Goal: Information Seeking & Learning: Check status

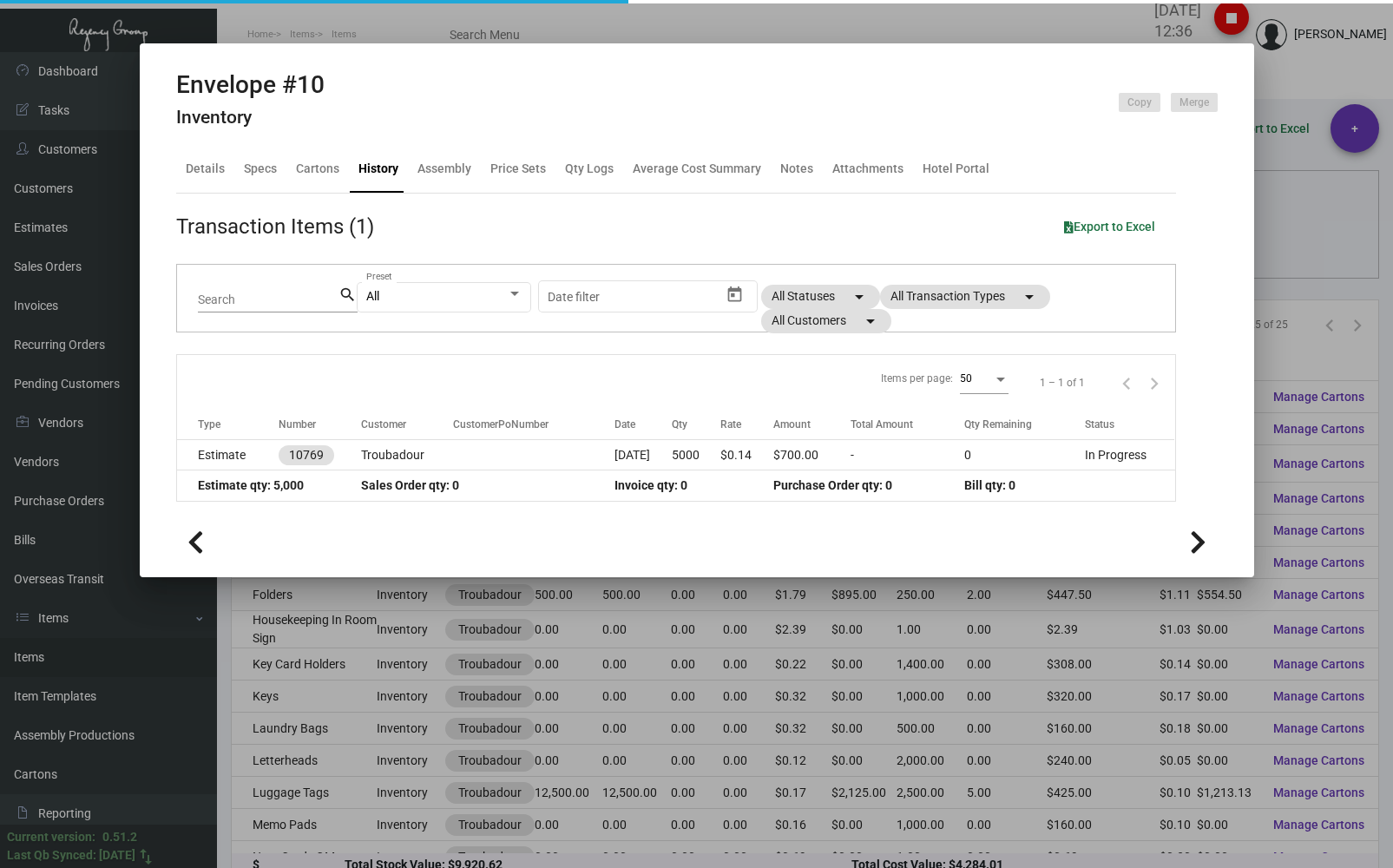
click at [233, 17] on div at bounding box center [696, 434] width 1393 height 868
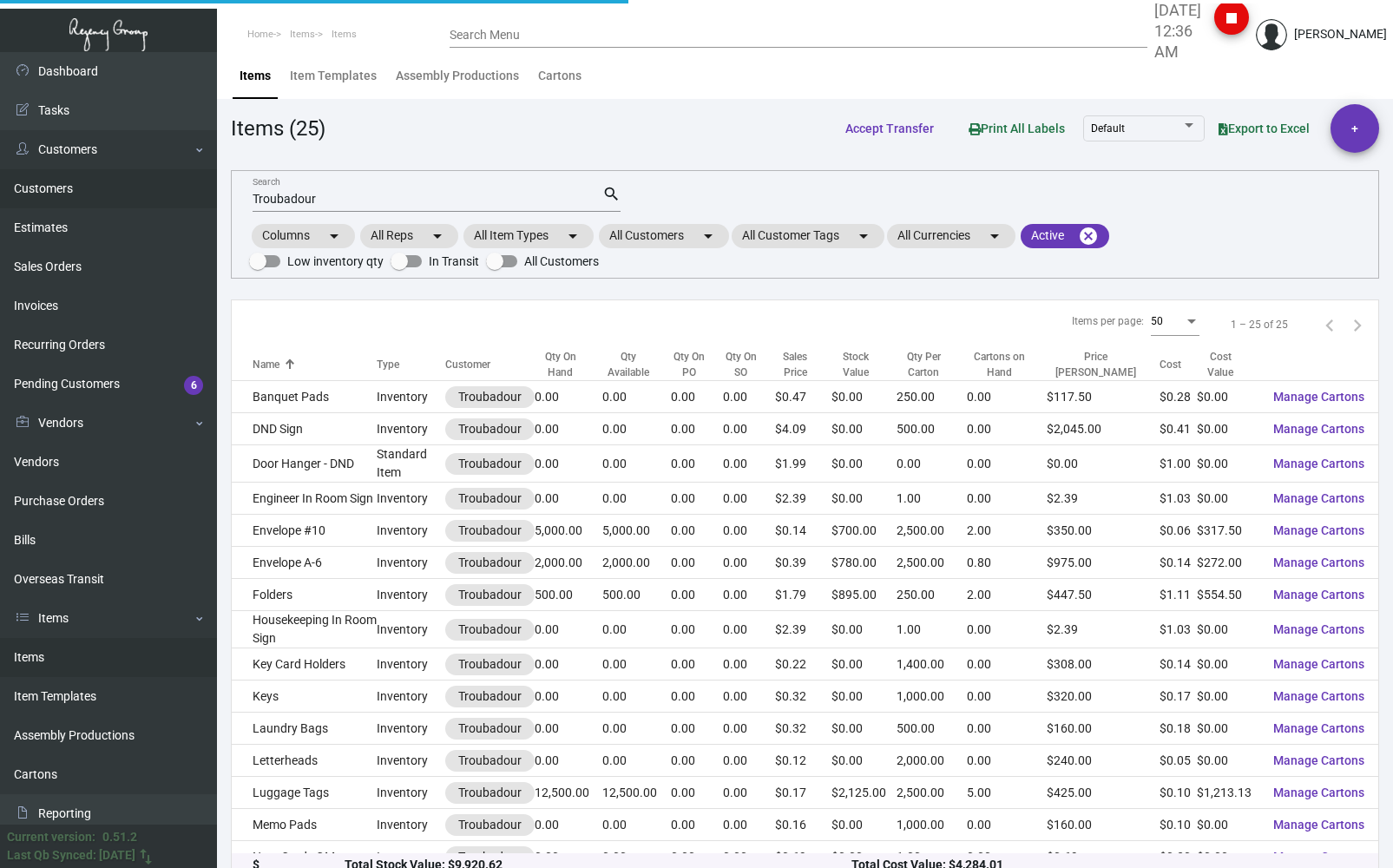
click at [93, 176] on link "Customers" at bounding box center [109, 188] width 217 height 39
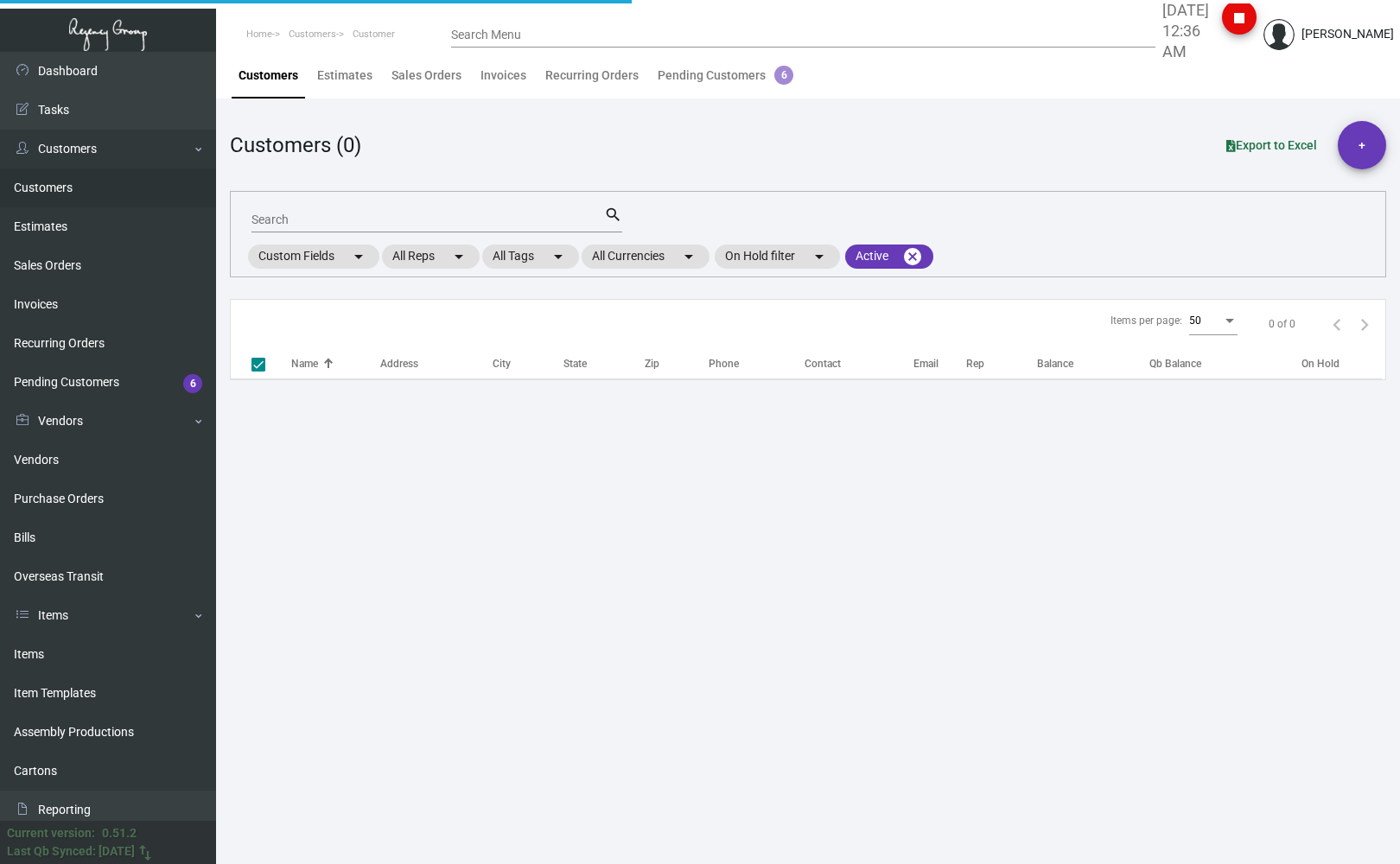
click at [278, 228] on div "Search" at bounding box center [428, 218] width 352 height 26
checkbox input "false"
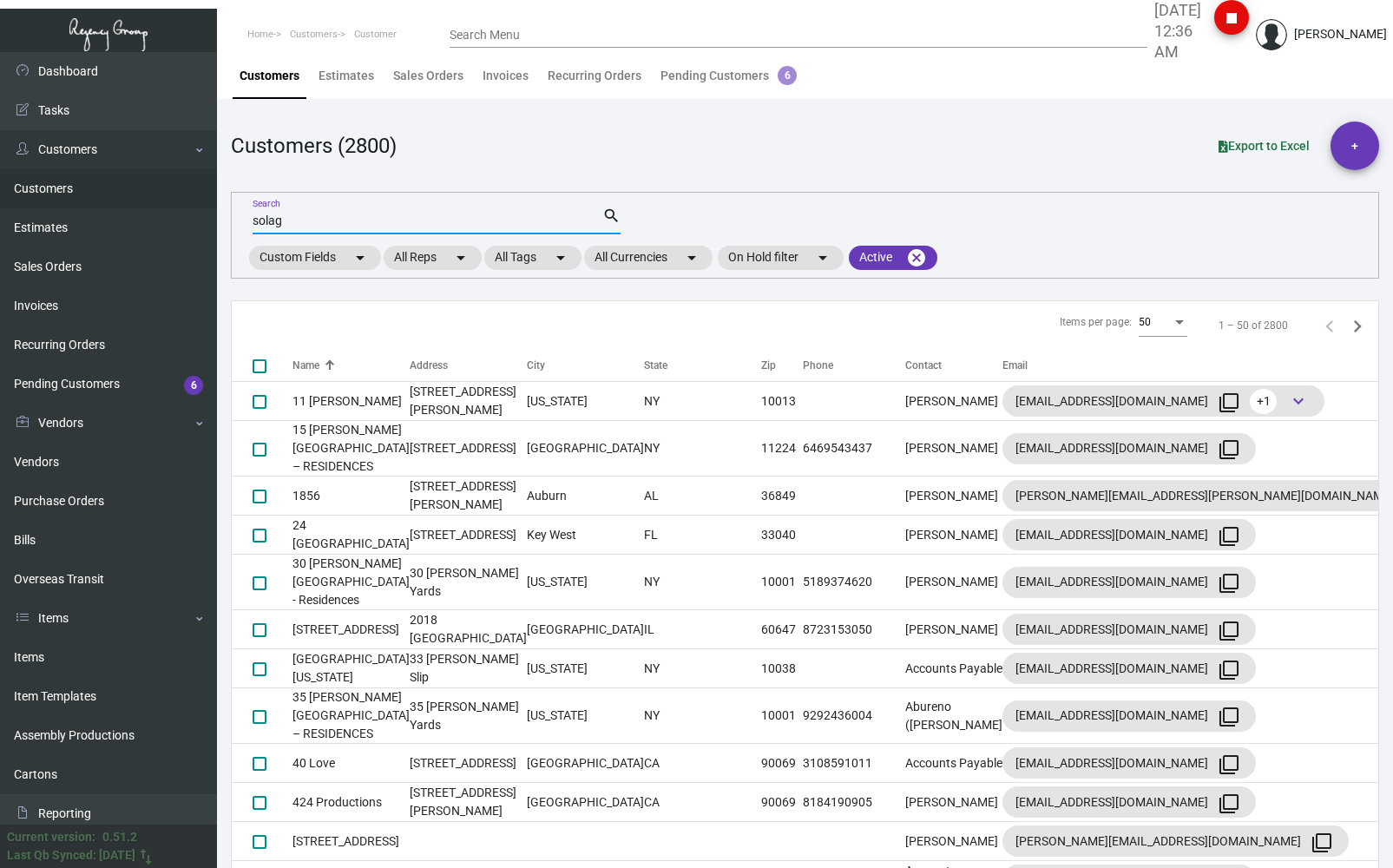
type input "solag"
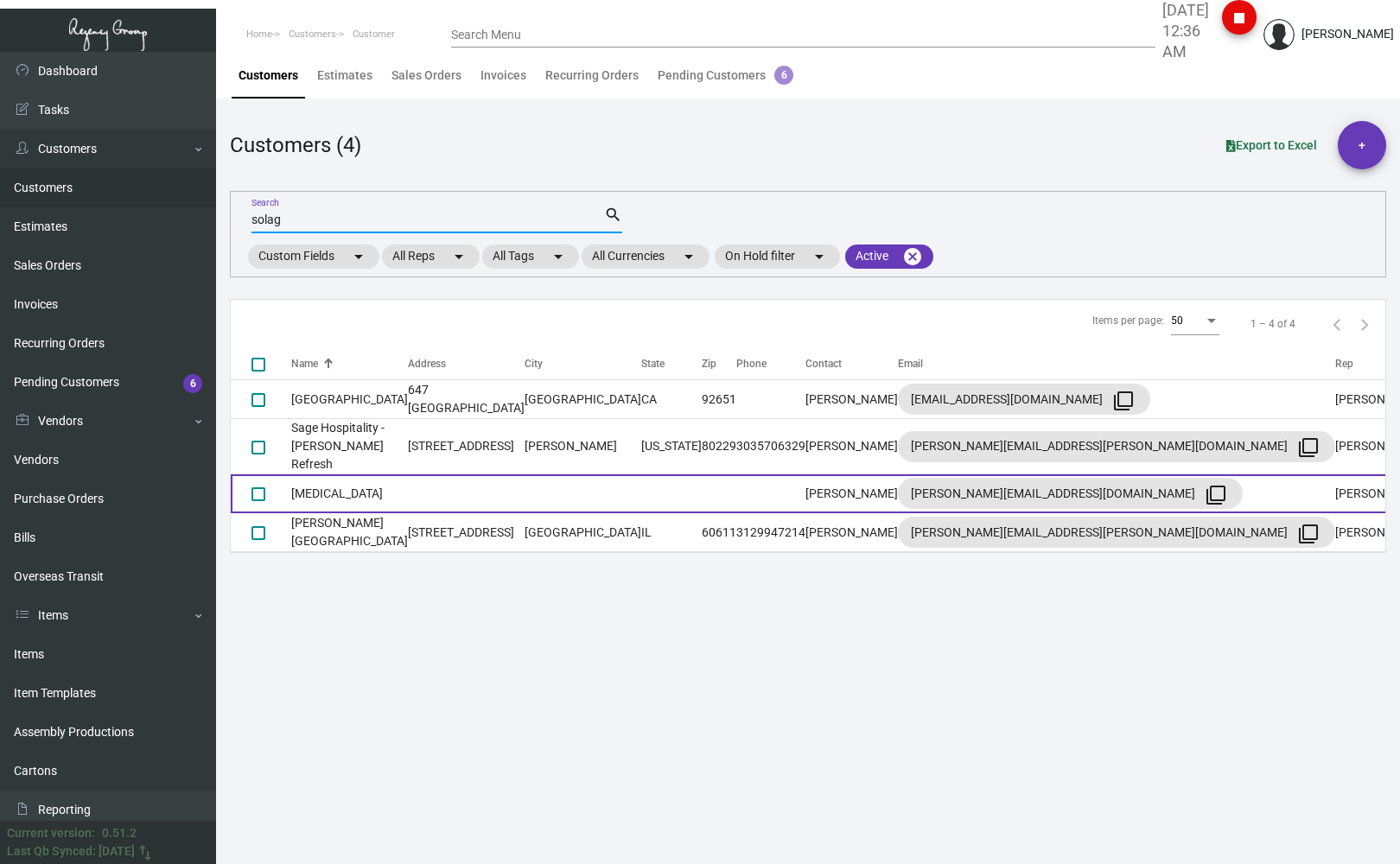
click at [300, 474] on td "[MEDICAL_DATA]" at bounding box center [349, 493] width 116 height 39
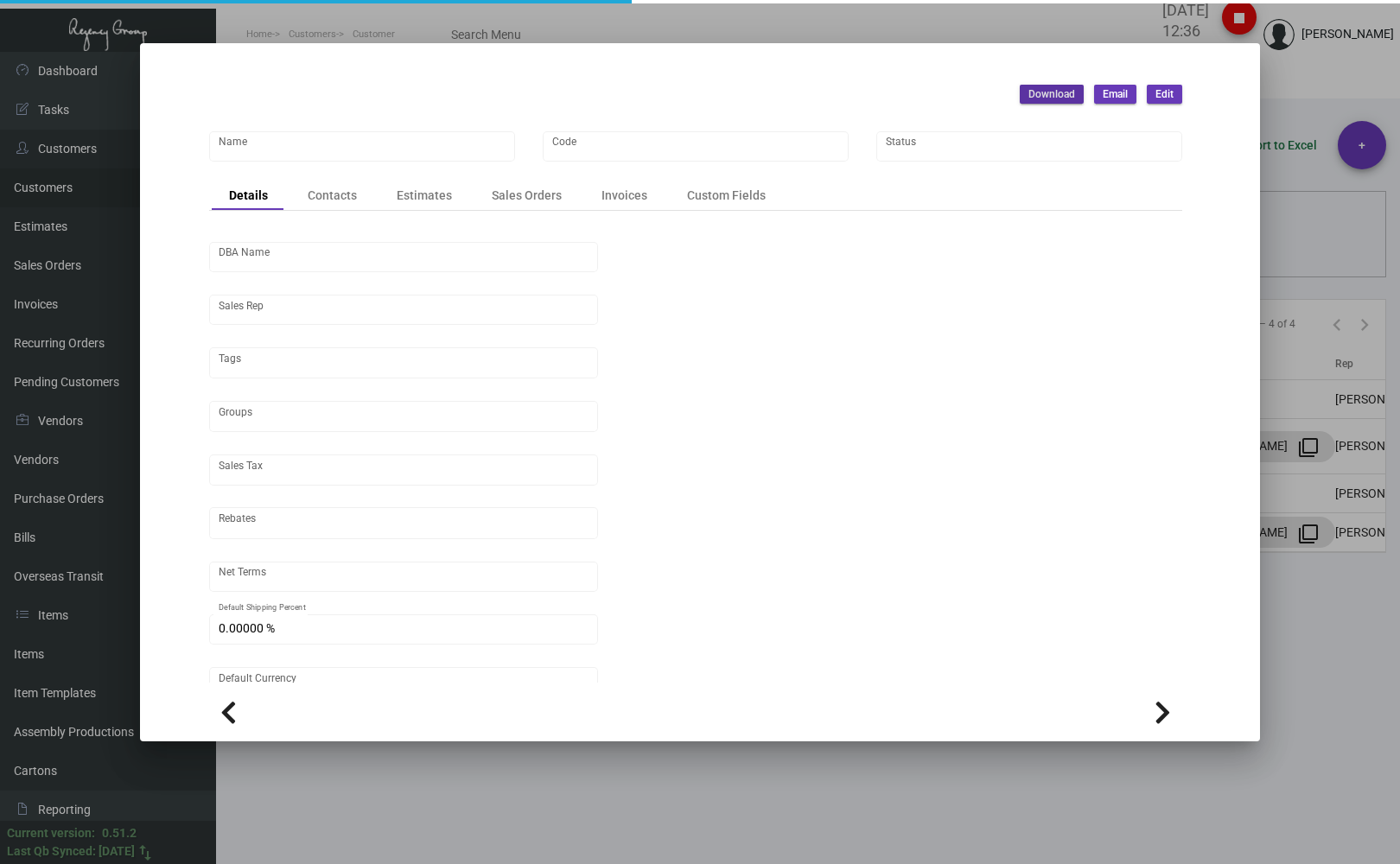
type input "[MEDICAL_DATA]"
type input "SOCA"
type input "[PERSON_NAME]"
type input "ST CA-Napa"
type input "Net 30"
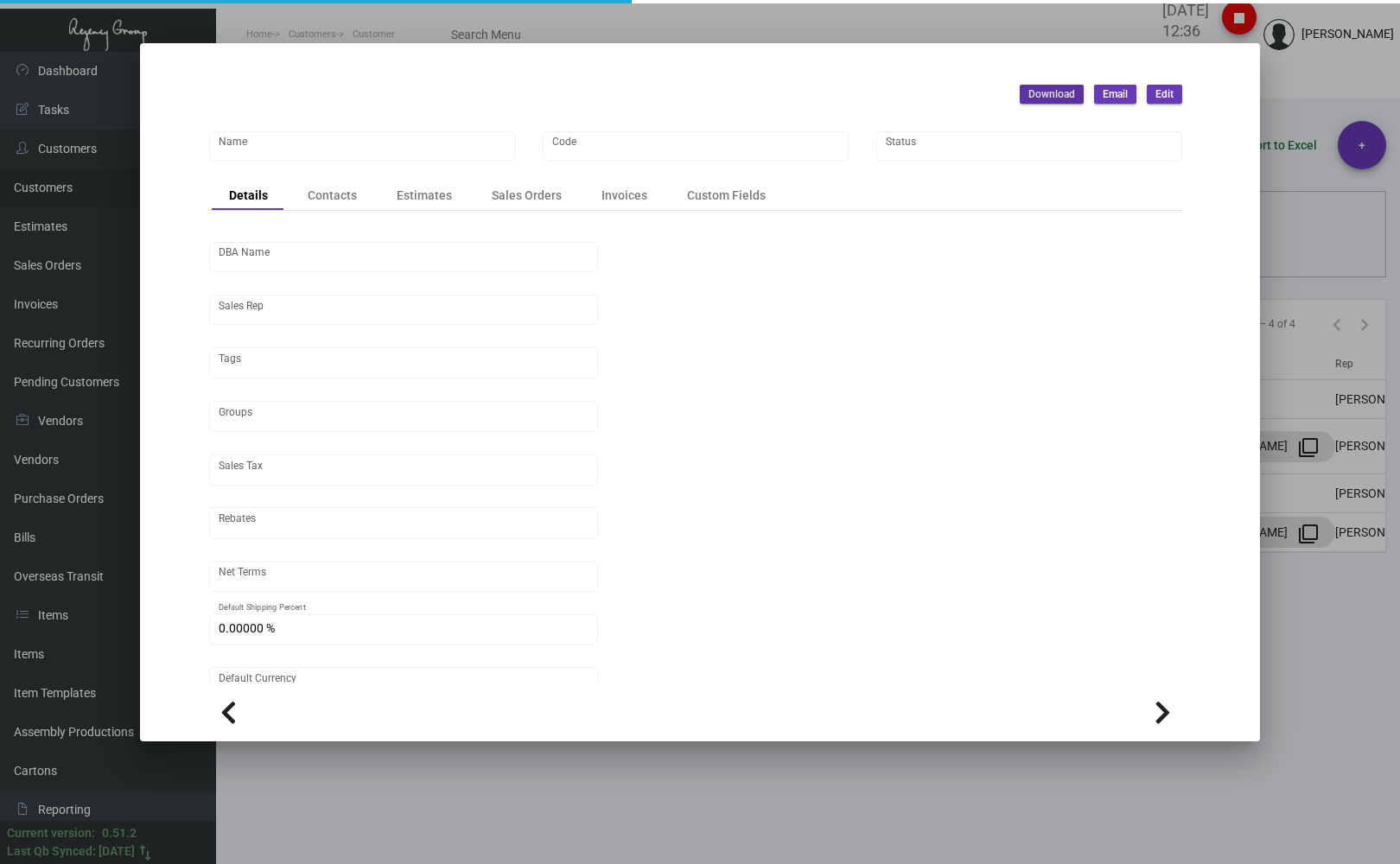
type input "United States Dollar $"
type input "$ 0.00"
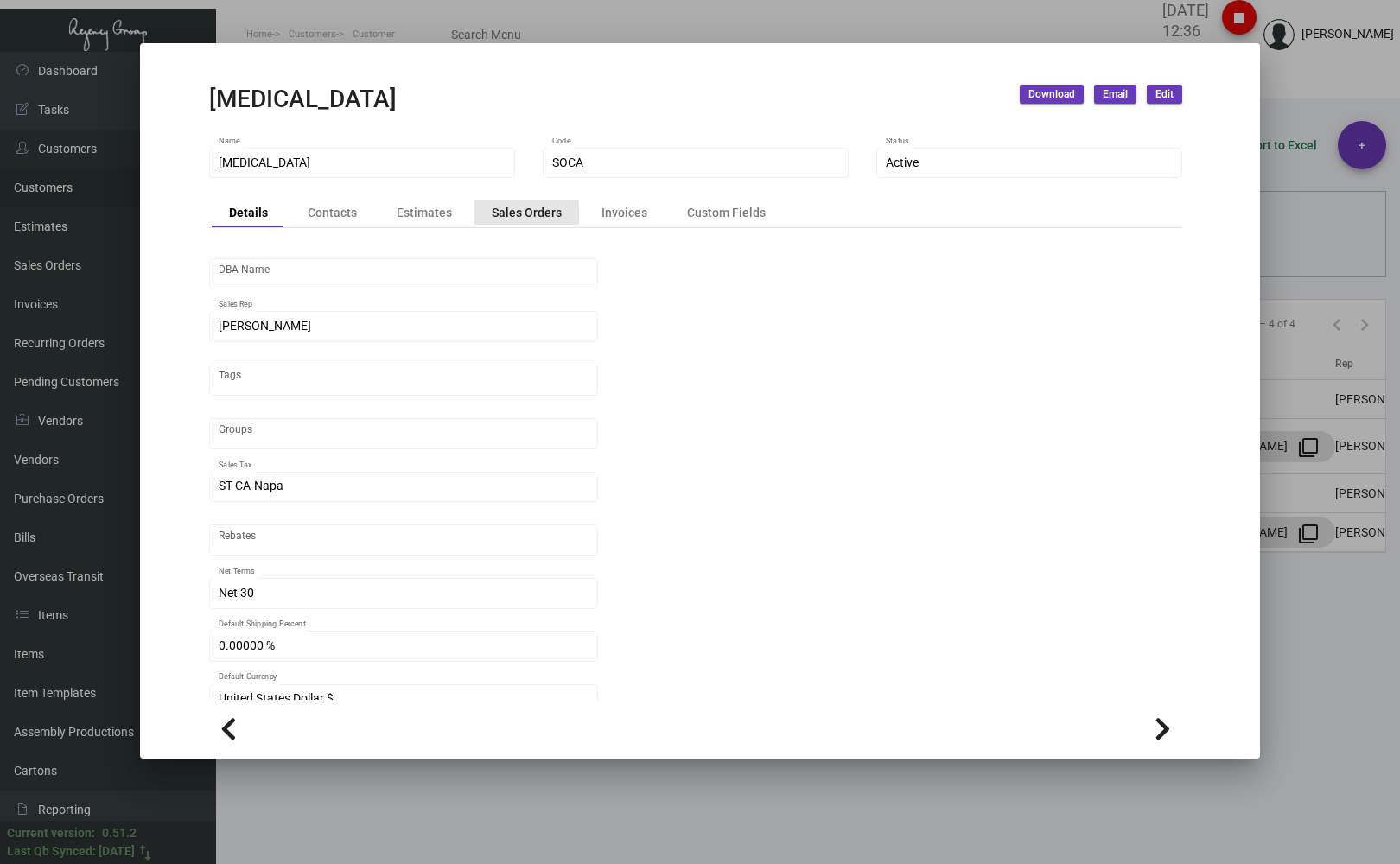
click at [511, 218] on div "Sales Orders" at bounding box center [526, 212] width 70 height 18
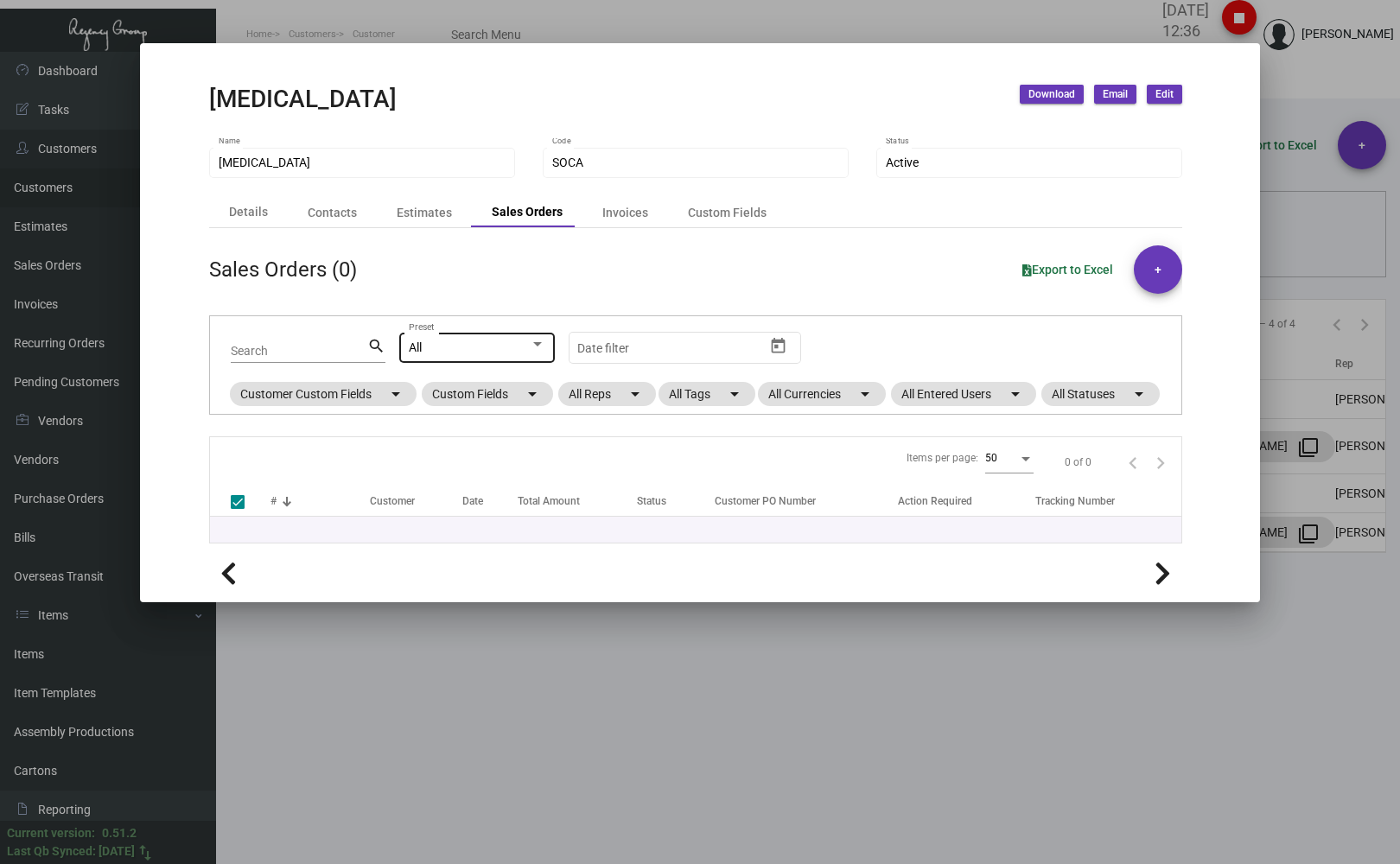
checkbox input "false"
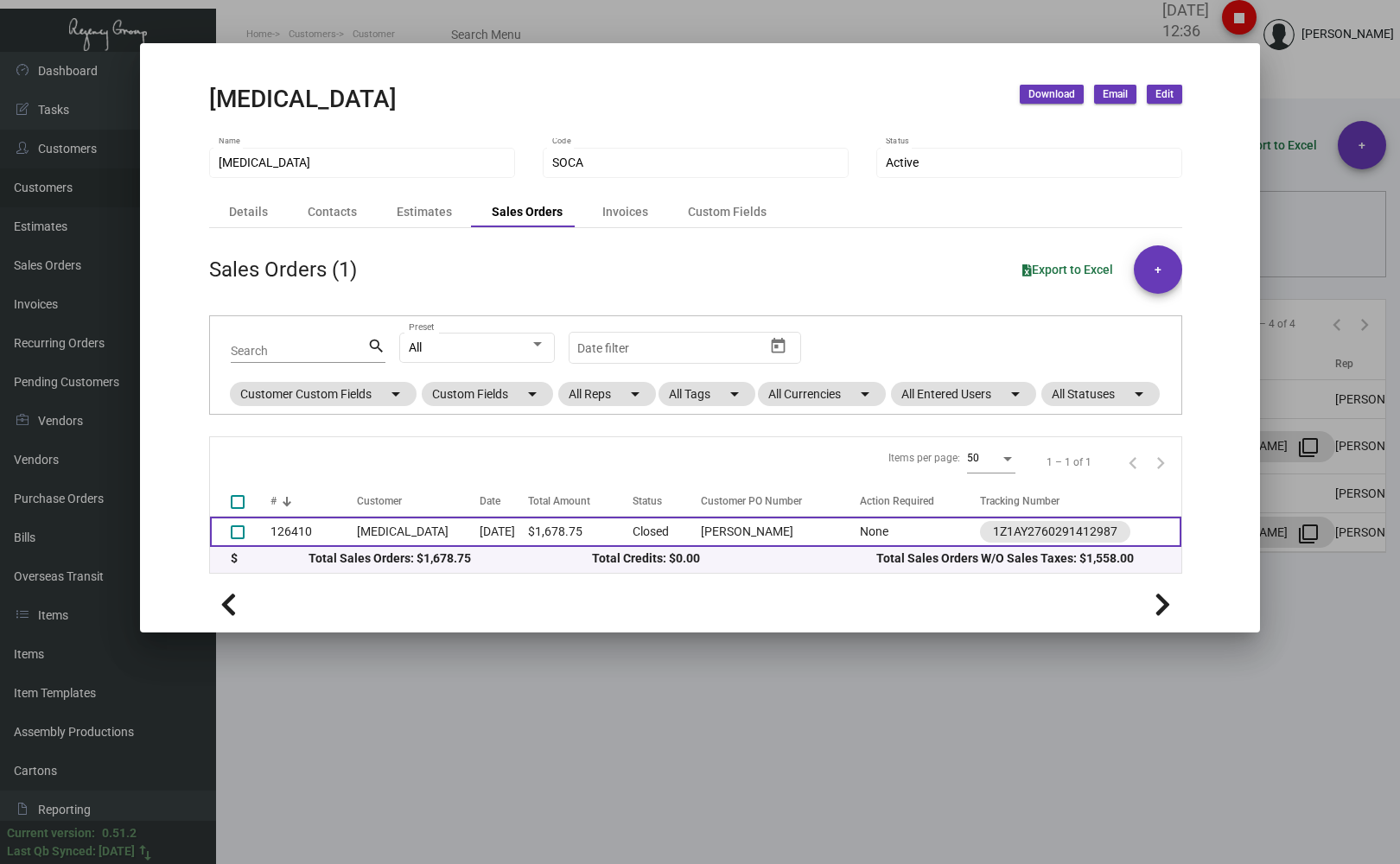
click at [399, 547] on td "[MEDICAL_DATA]" at bounding box center [418, 531] width 123 height 30
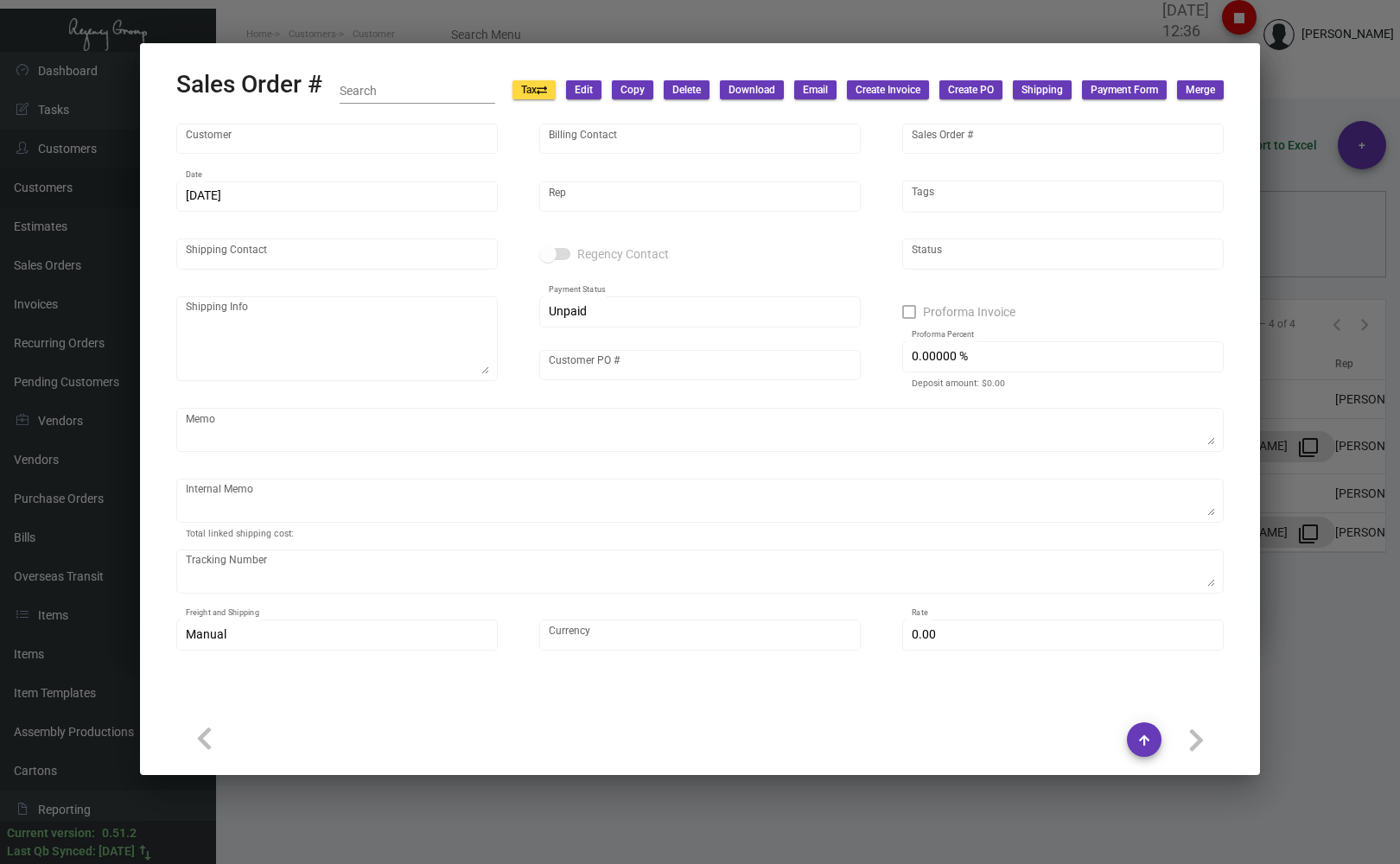
type input "[MEDICAL_DATA]"
type input "[PERSON_NAME]"
type input "126410"
type input "[DATE]"
type input "[PERSON_NAME]"
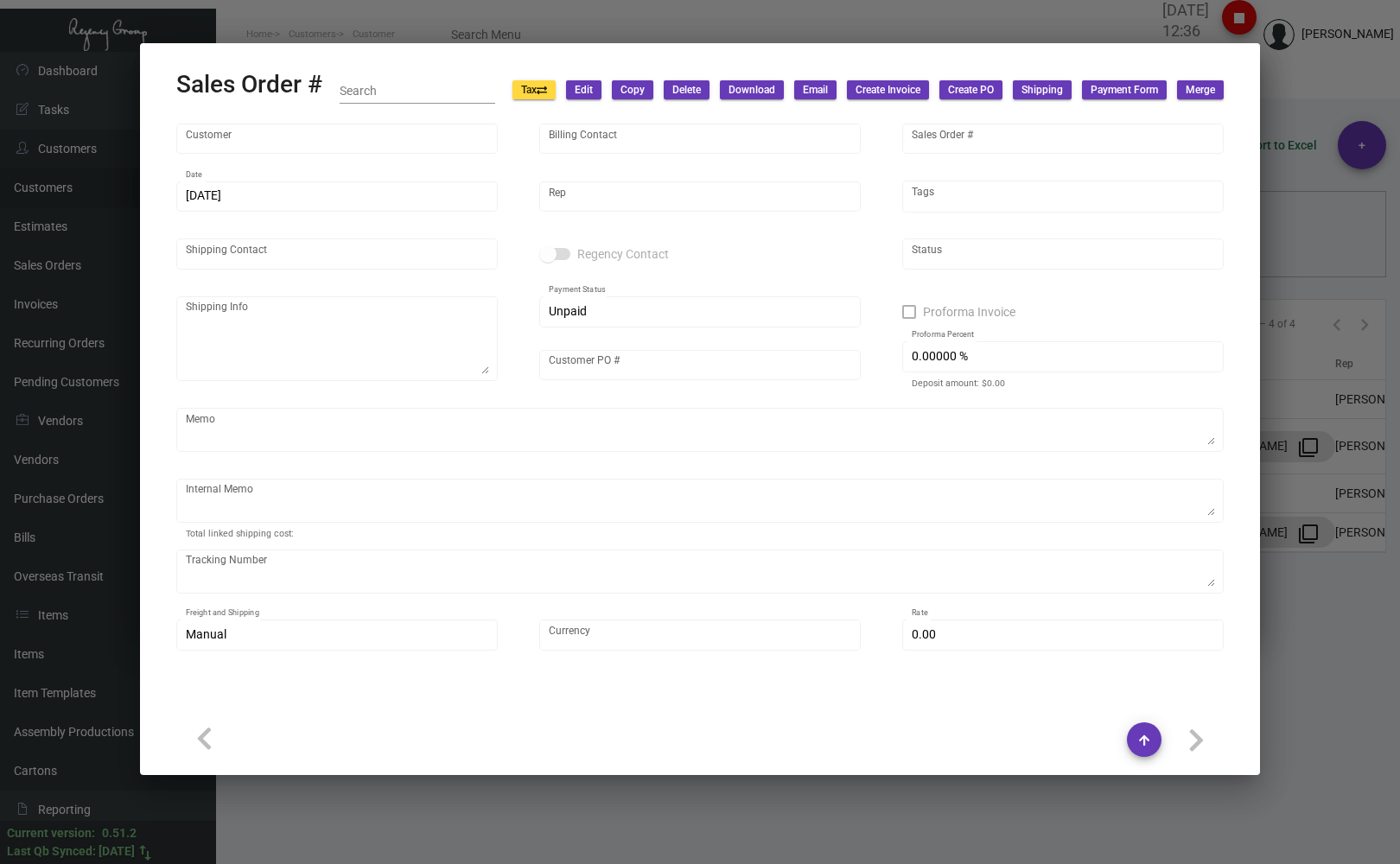
type input "[PERSON_NAME]"
type textarea "[MEDICAL_DATA] - [PERSON_NAME] [STREET_ADDRESS]"
type input "[PERSON_NAME]"
type textarea "108.05 2nd day"
type input "United States Dollar $"
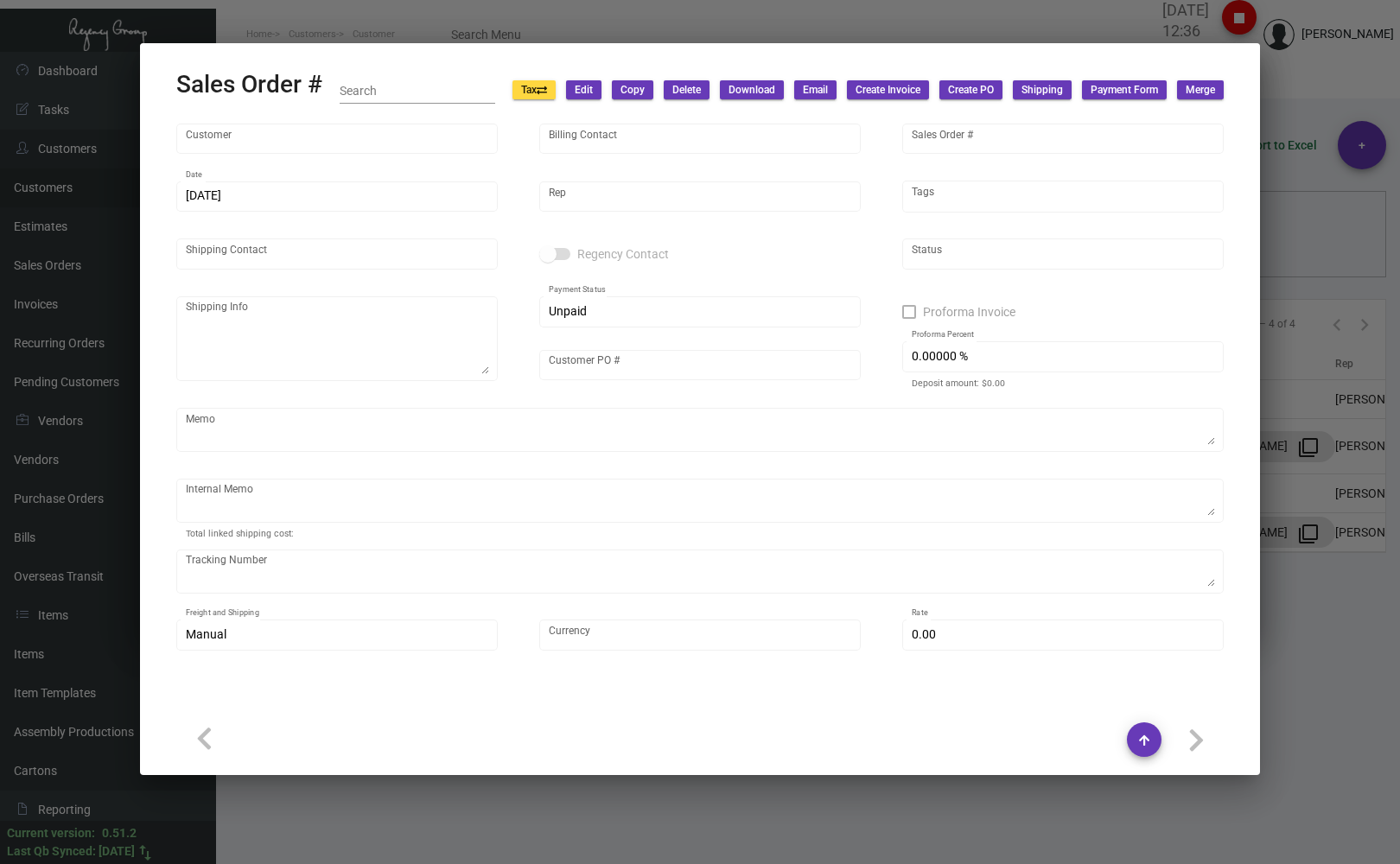
type input "$ 0.00"
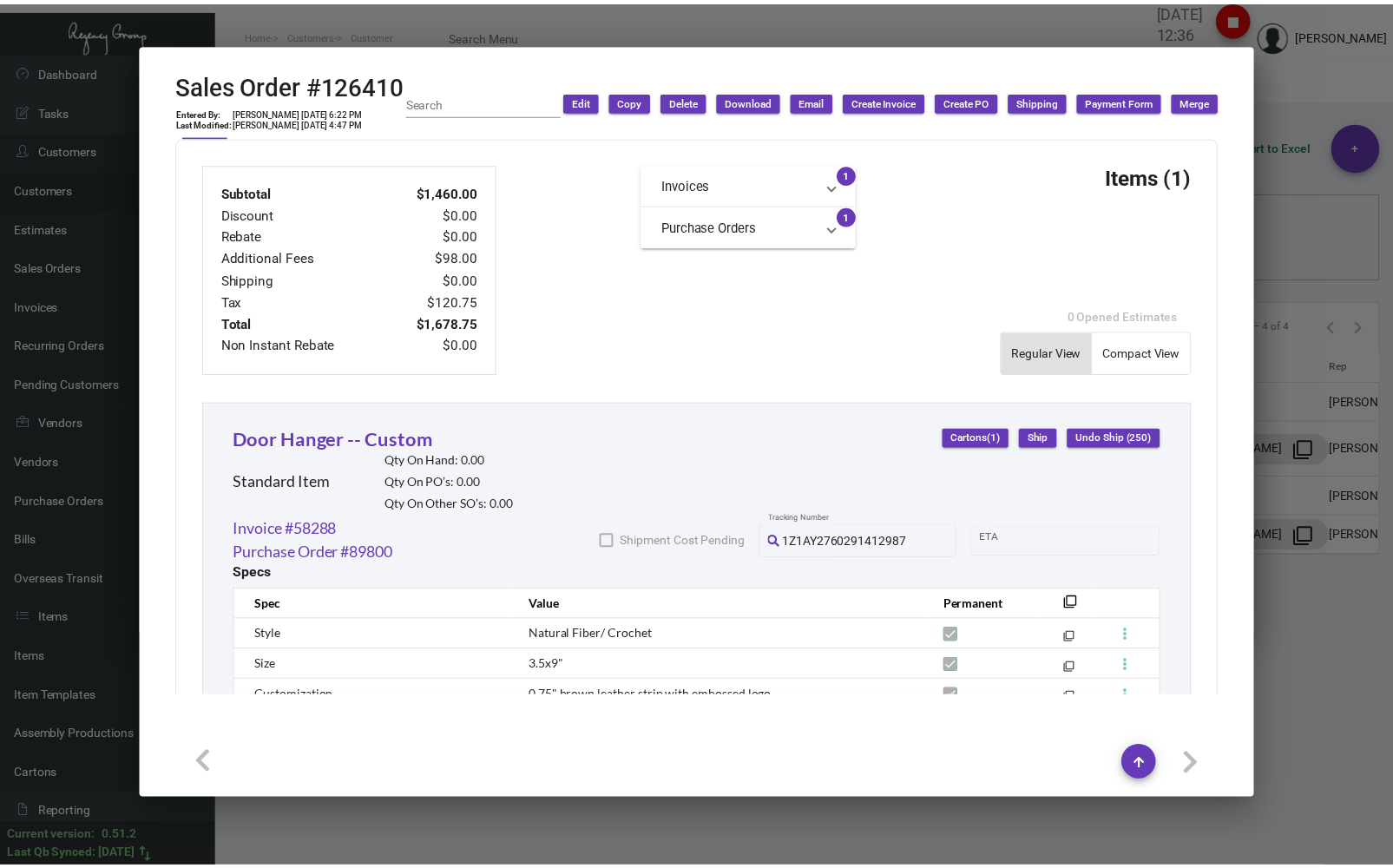
scroll to position [678, 0]
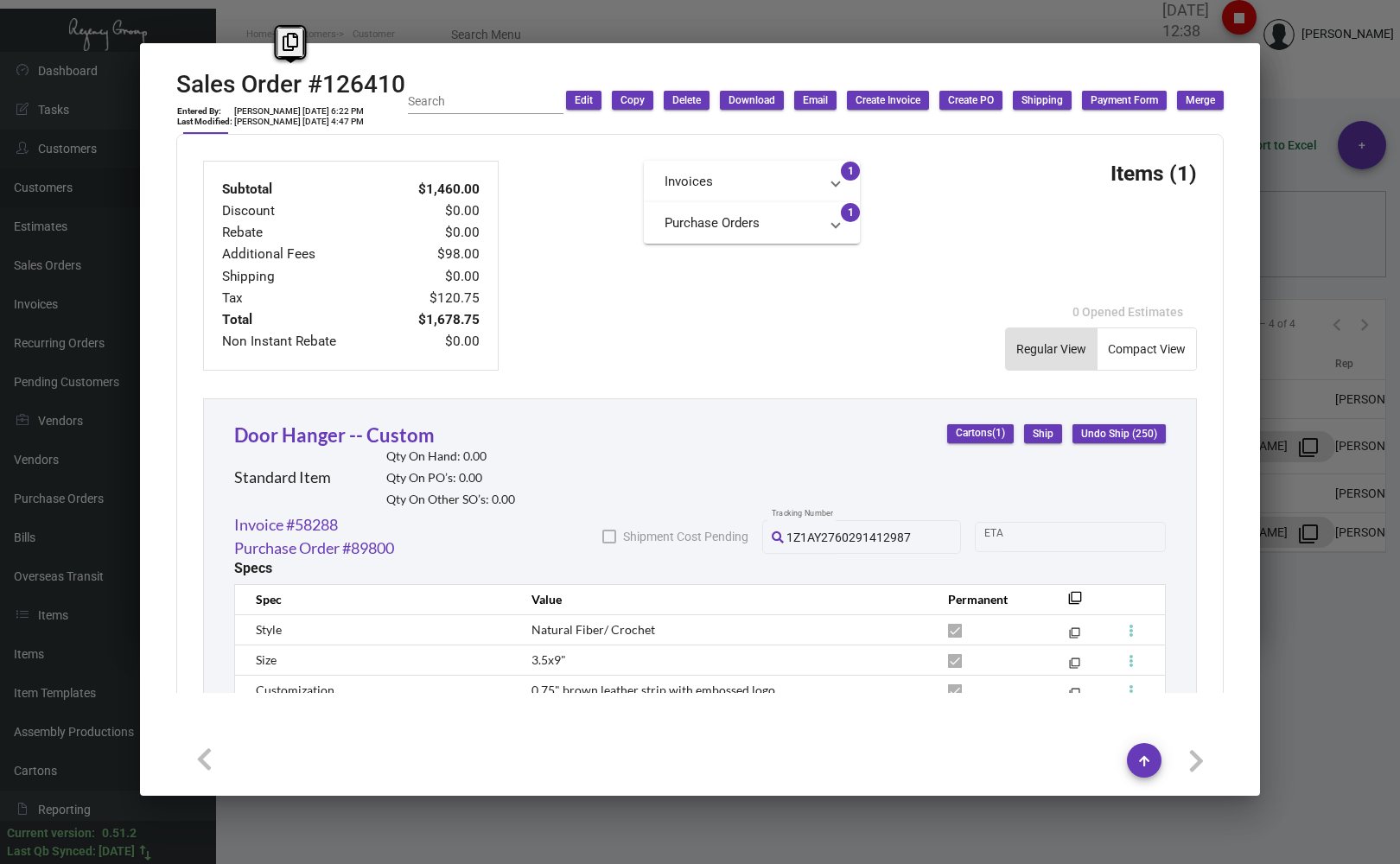
drag, startPoint x: 176, startPoint y: 82, endPoint x: 403, endPoint y: 85, distance: 227.0
click at [403, 85] on h2 "Sales Order #126410" at bounding box center [291, 84] width 229 height 29
copy h2 "Sales Order #126410"
click at [263, 15] on div at bounding box center [700, 432] width 1400 height 864
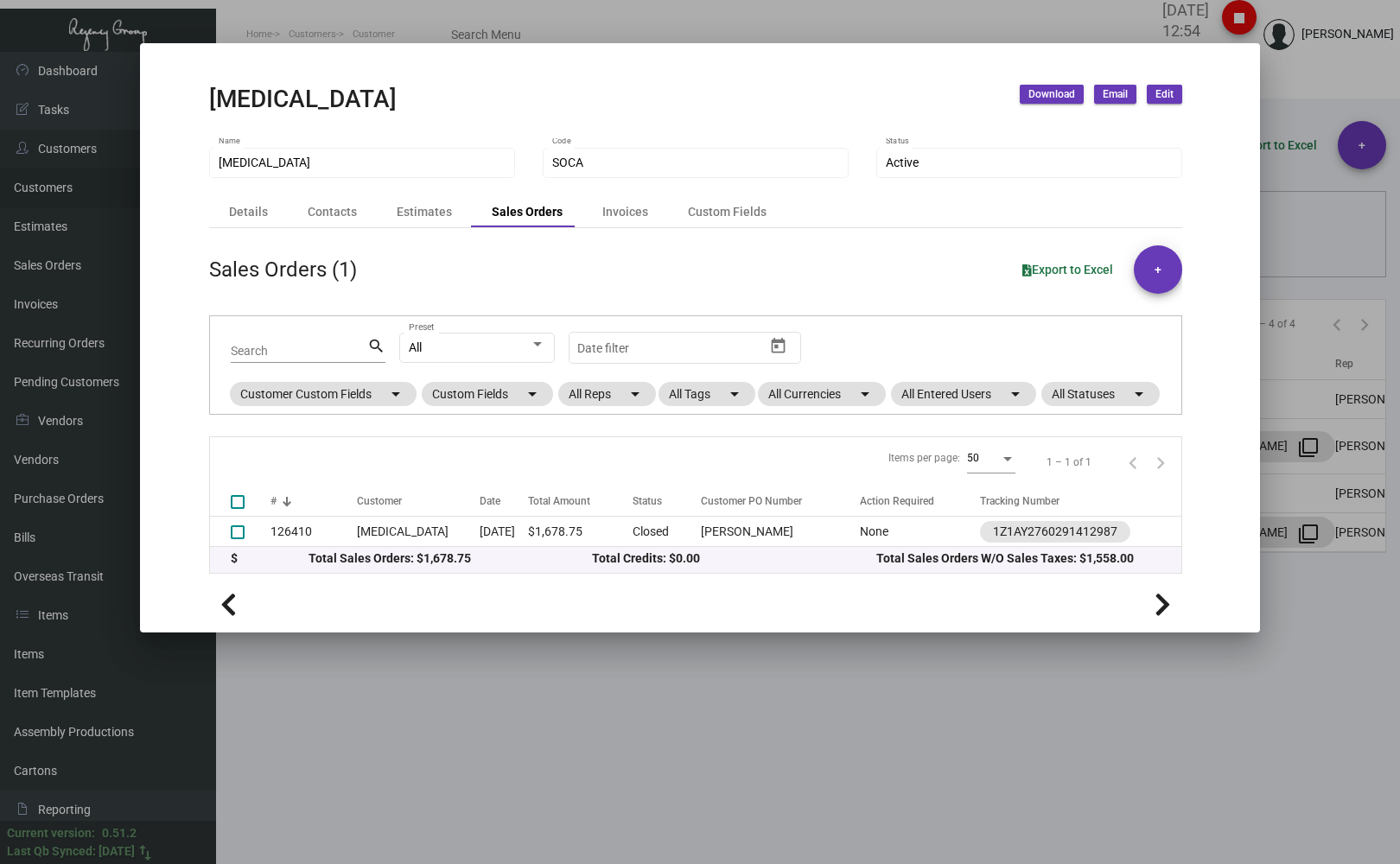
click at [240, 23] on div at bounding box center [700, 432] width 1400 height 864
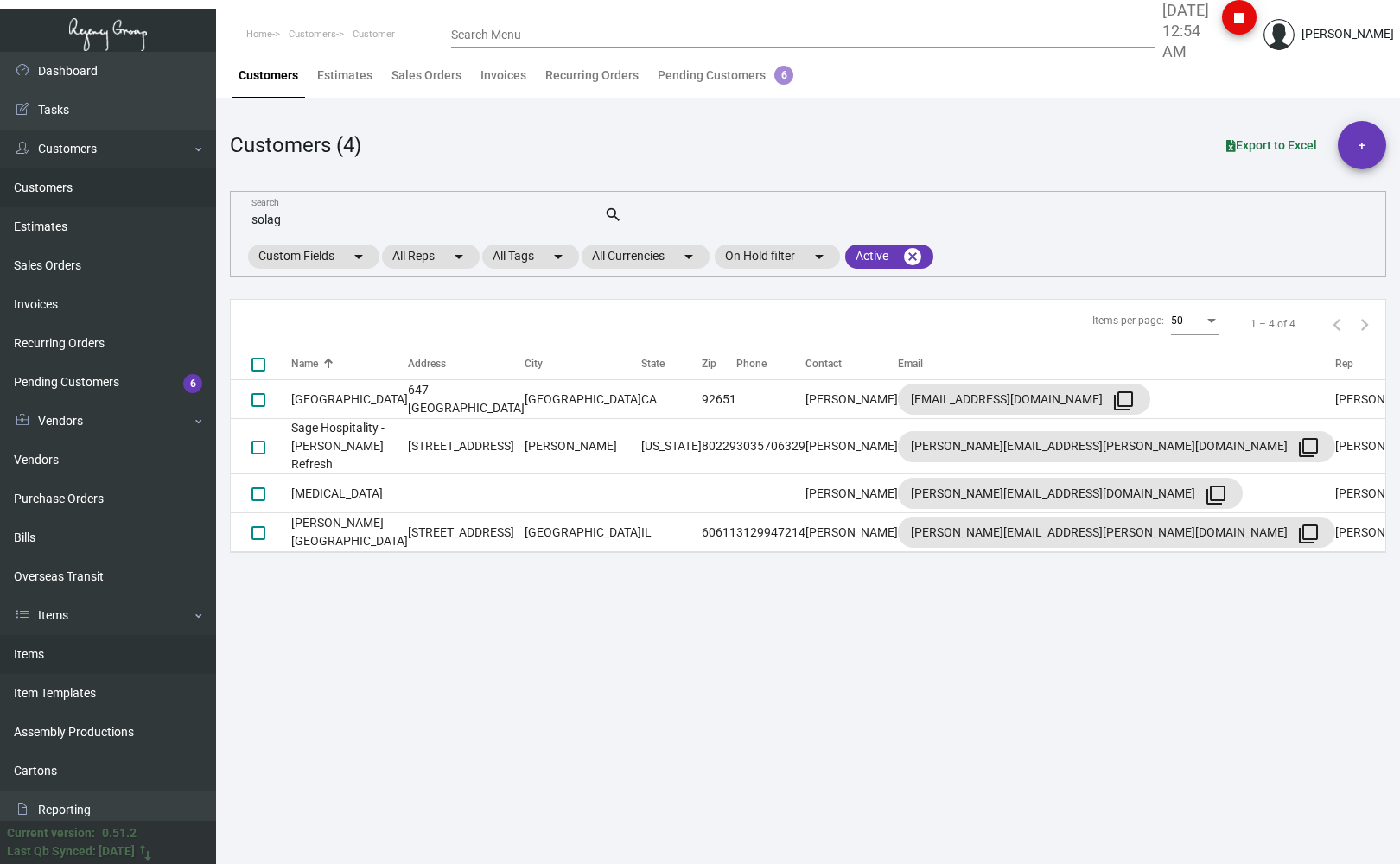
click at [96, 650] on link "Items" at bounding box center [108, 654] width 216 height 39
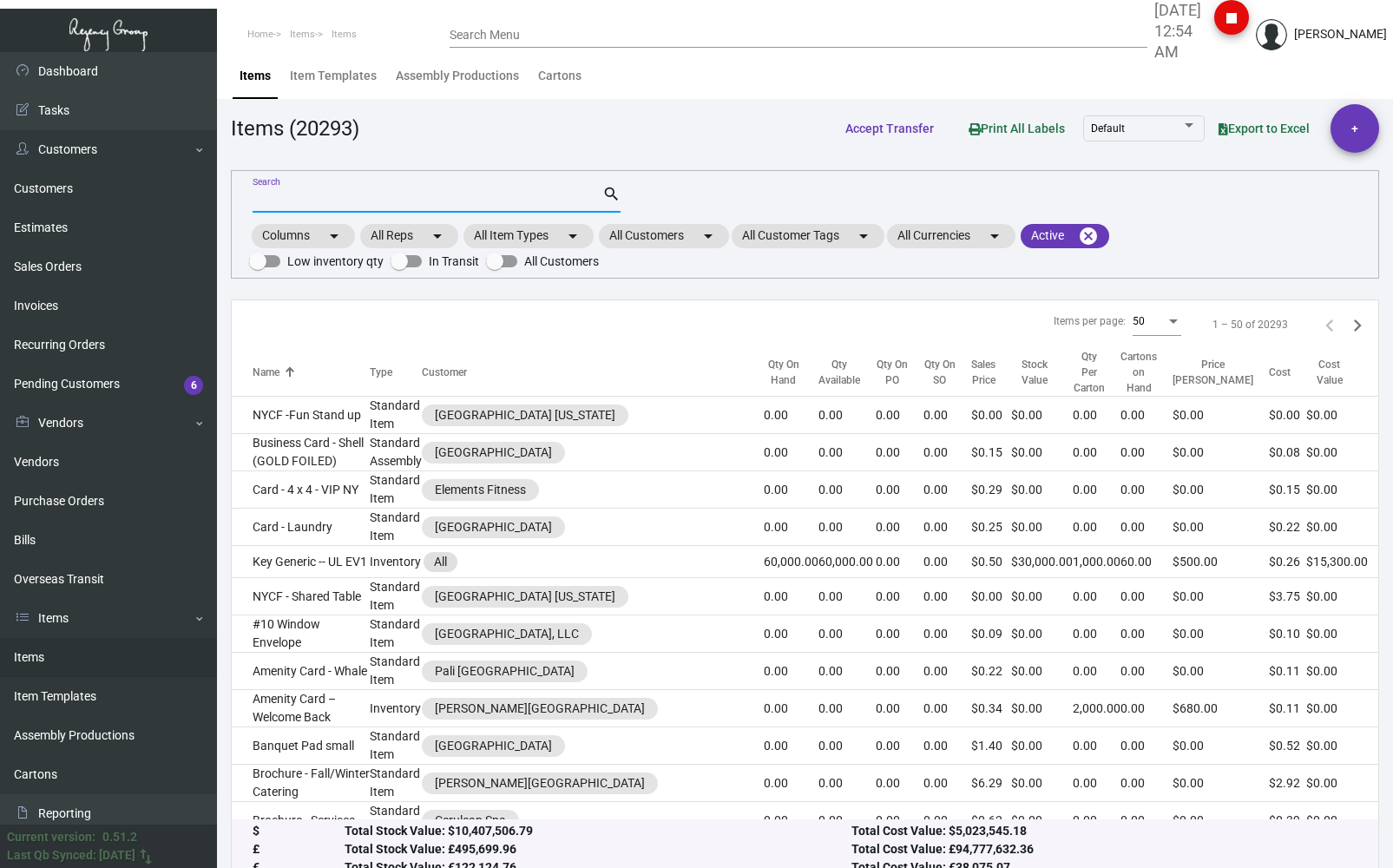
click at [292, 194] on input "Search" at bounding box center [427, 199] width 350 height 14
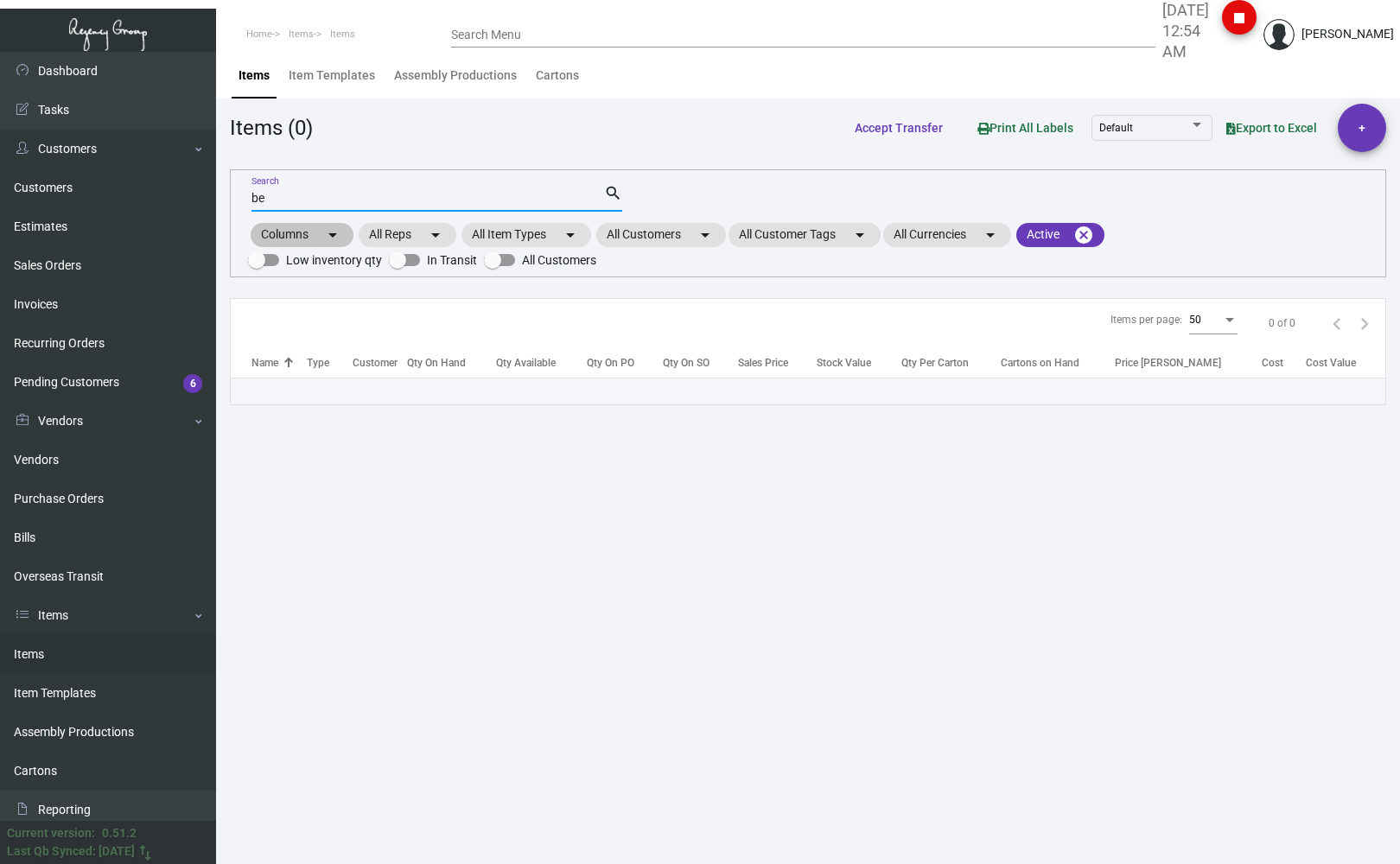
type input "b"
